Goal: Navigation & Orientation: Go to known website

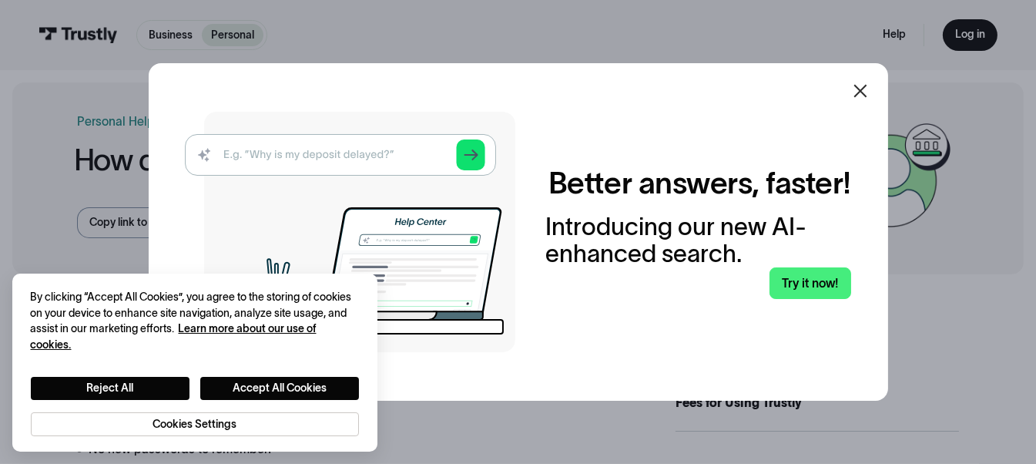
click at [377, 166] on img at bounding box center [350, 232] width 331 height 240
click at [443, 160] on img at bounding box center [350, 232] width 331 height 240
click at [619, 371] on div "Better answers, faster! Introducing our new AI-enhanced search. Try it now!" at bounding box center [519, 231] width 740 height 337
click at [806, 280] on link "Try it now!" at bounding box center [811, 283] width 82 height 32
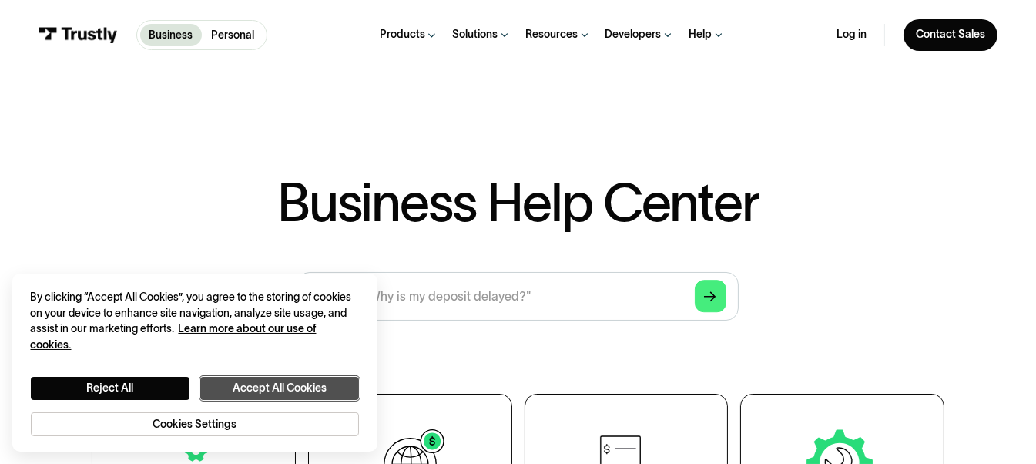
click at [254, 383] on button "Accept All Cookies" at bounding box center [279, 388] width 159 height 23
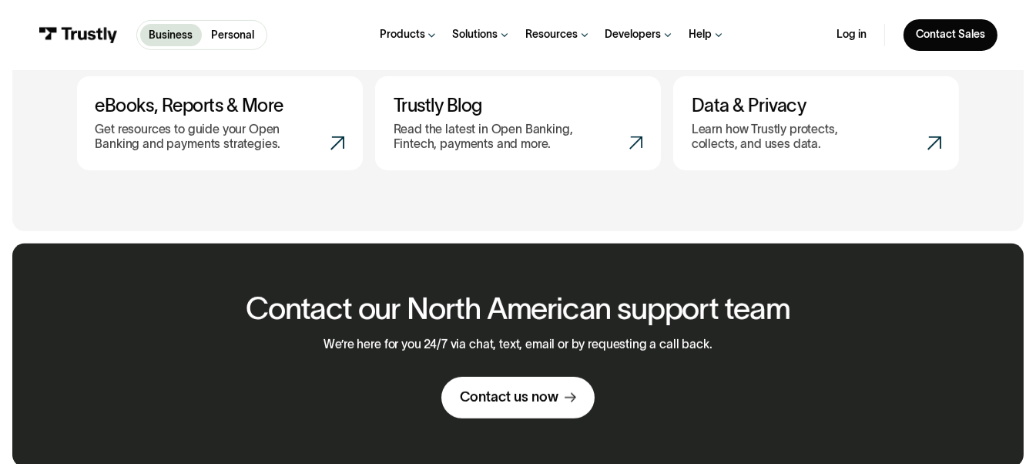
scroll to position [405, 0]
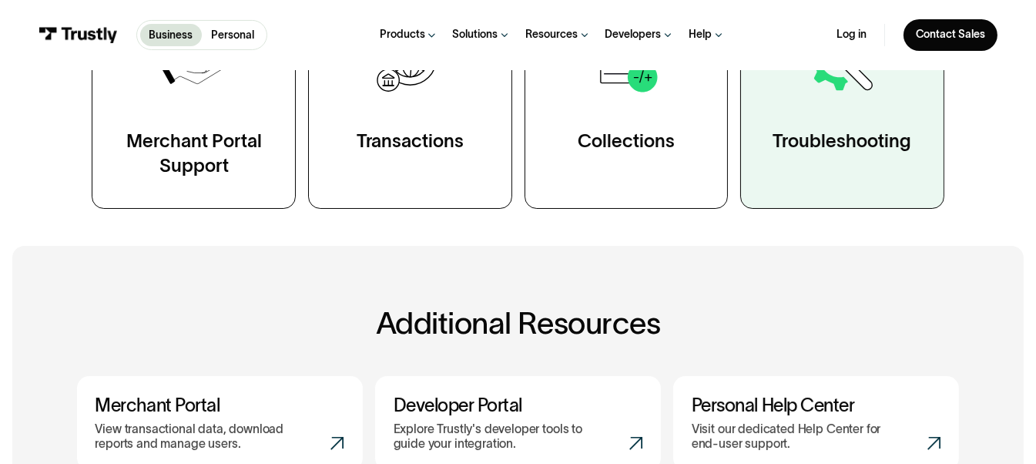
click at [863, 148] on div "Troubleshooting" at bounding box center [842, 141] width 139 height 25
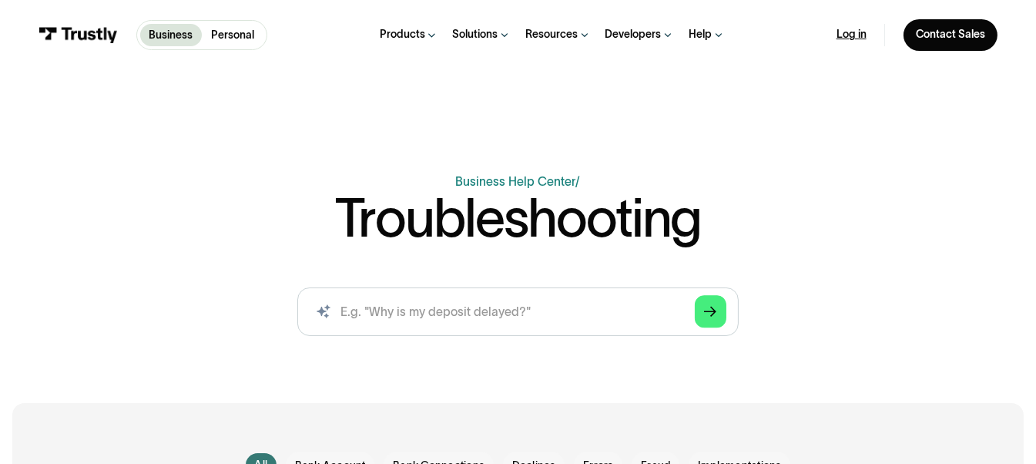
click at [855, 39] on link "Log in" at bounding box center [852, 35] width 30 height 14
